Goal: Information Seeking & Learning: Learn about a topic

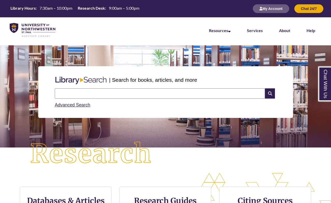
click at [170, 92] on input "text" at bounding box center [160, 93] width 210 height 10
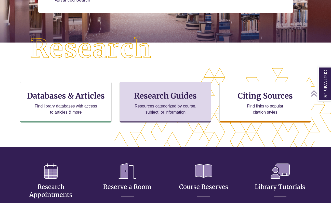
scroll to position [142, 287]
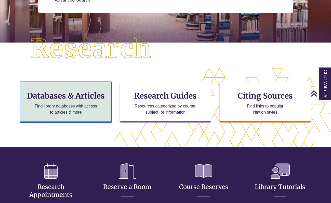
click at [95, 111] on p "Find library databases with access to articles & more" at bounding box center [66, 109] width 66 height 12
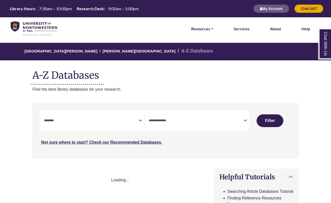
select select "Database Subject Filter"
select select "Database Types Filter"
select select "Database Subject Filter"
select select "Database Types Filter"
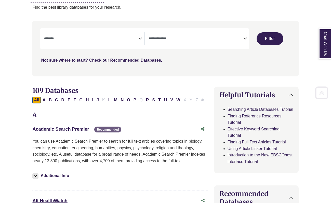
scroll to position [83, 0]
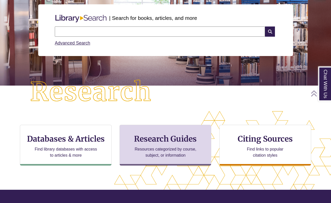
scroll to position [62, 0]
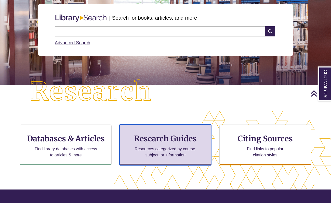
click at [158, 145] on div "Research Guides Resources categorized by course, subject, or information" at bounding box center [165, 144] width 92 height 41
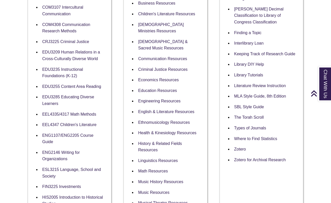
scroll to position [207, 0]
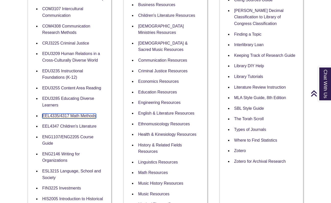
click at [81, 117] on link "EEL4335/4317 Math Methods" at bounding box center [69, 116] width 54 height 5
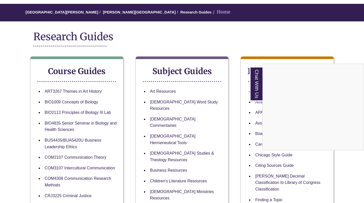
scroll to position [0, 0]
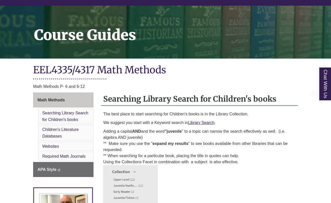
scroll to position [78, 0]
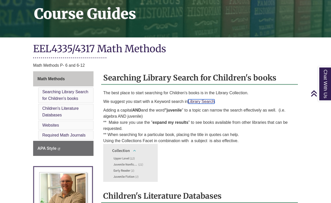
click at [197, 100] on link "Library Search" at bounding box center [201, 101] width 26 height 4
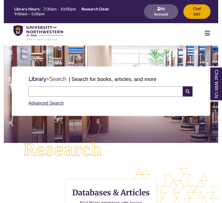
click at [61, 91] on input "text" at bounding box center [106, 91] width 154 height 10
type input "**********"
